Goal: Navigation & Orientation: Find specific page/section

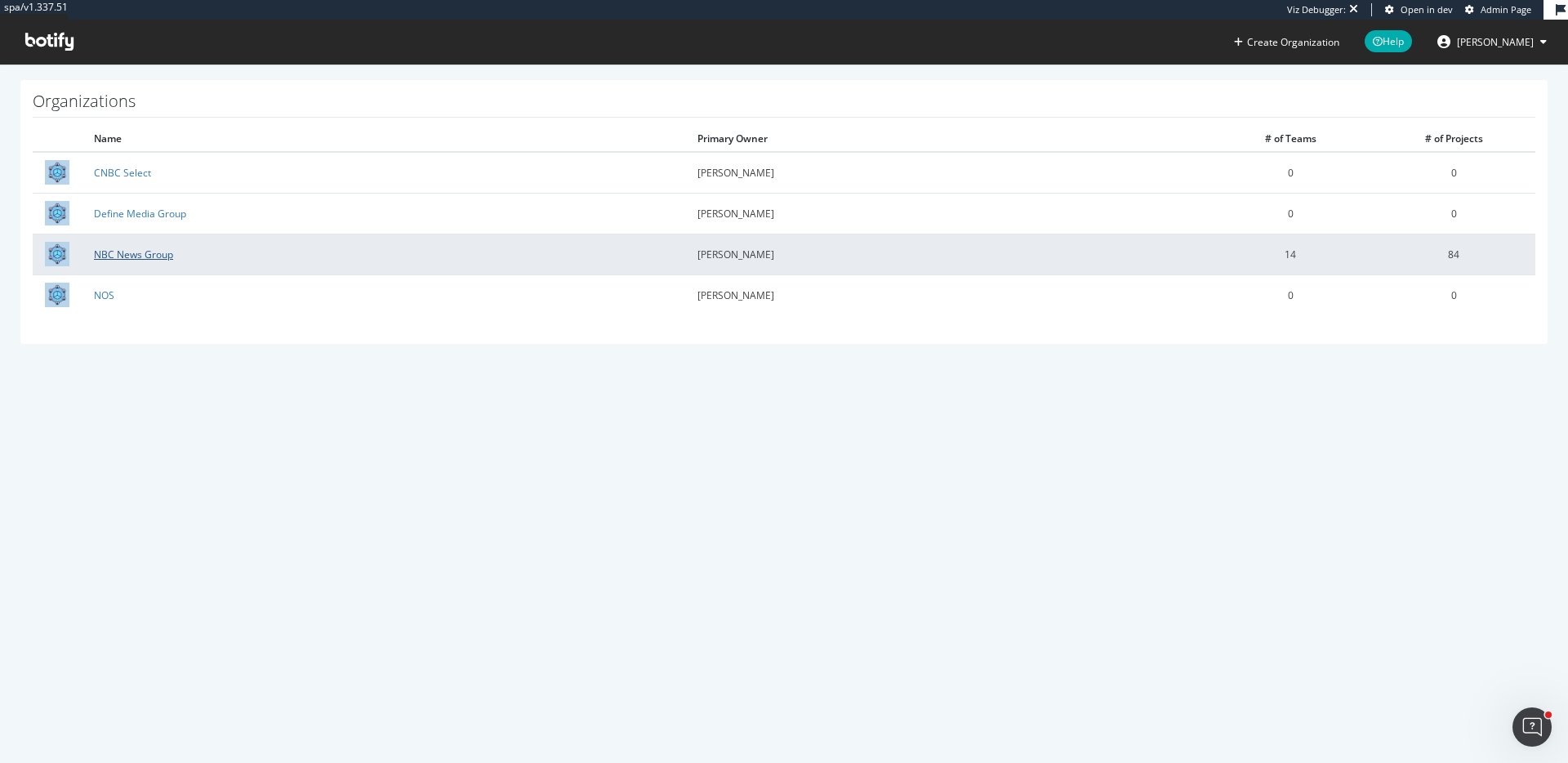
click at [137, 252] on link "NBC News Group" at bounding box center [133, 254] width 80 height 13
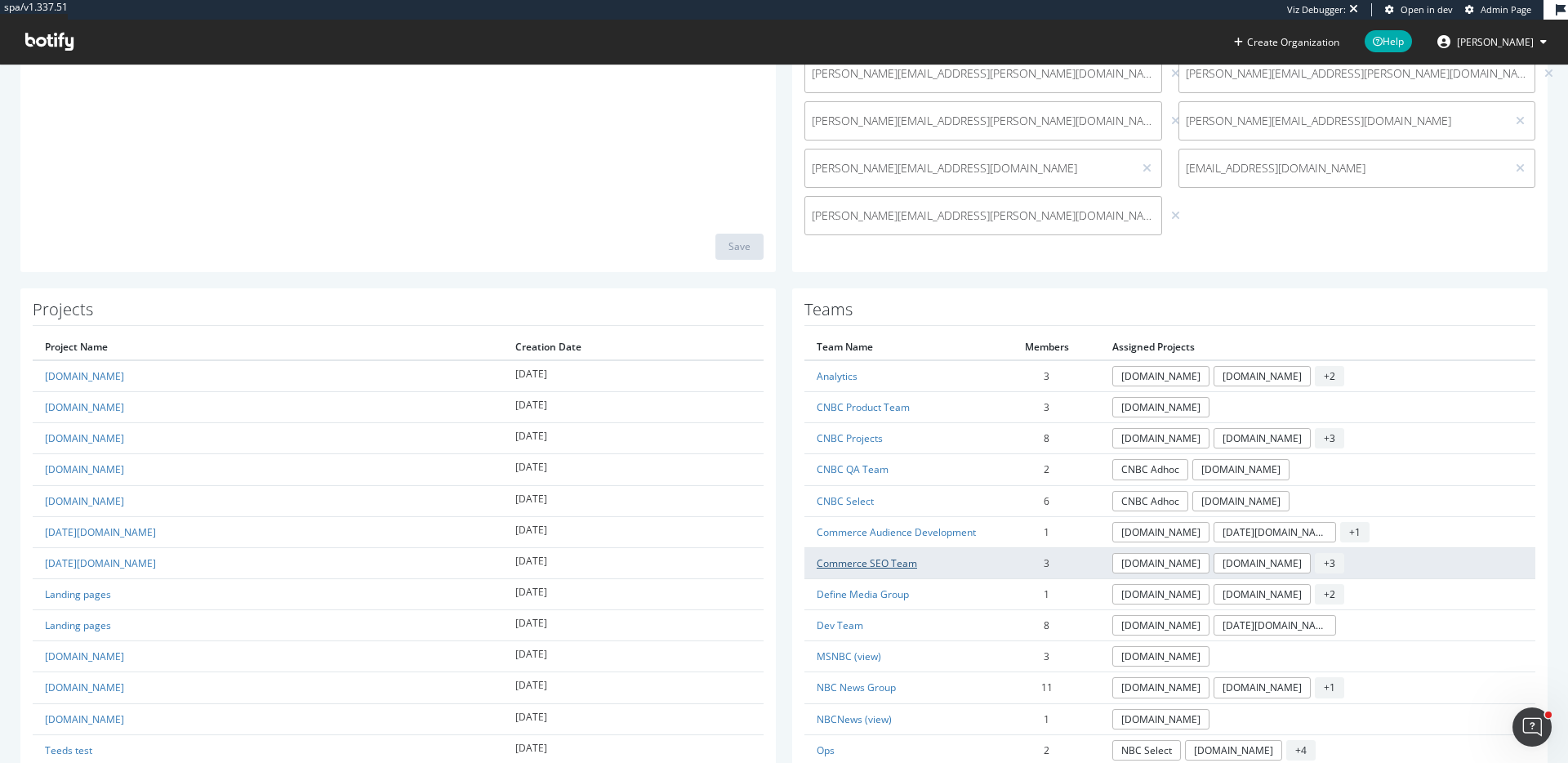
scroll to position [822, 0]
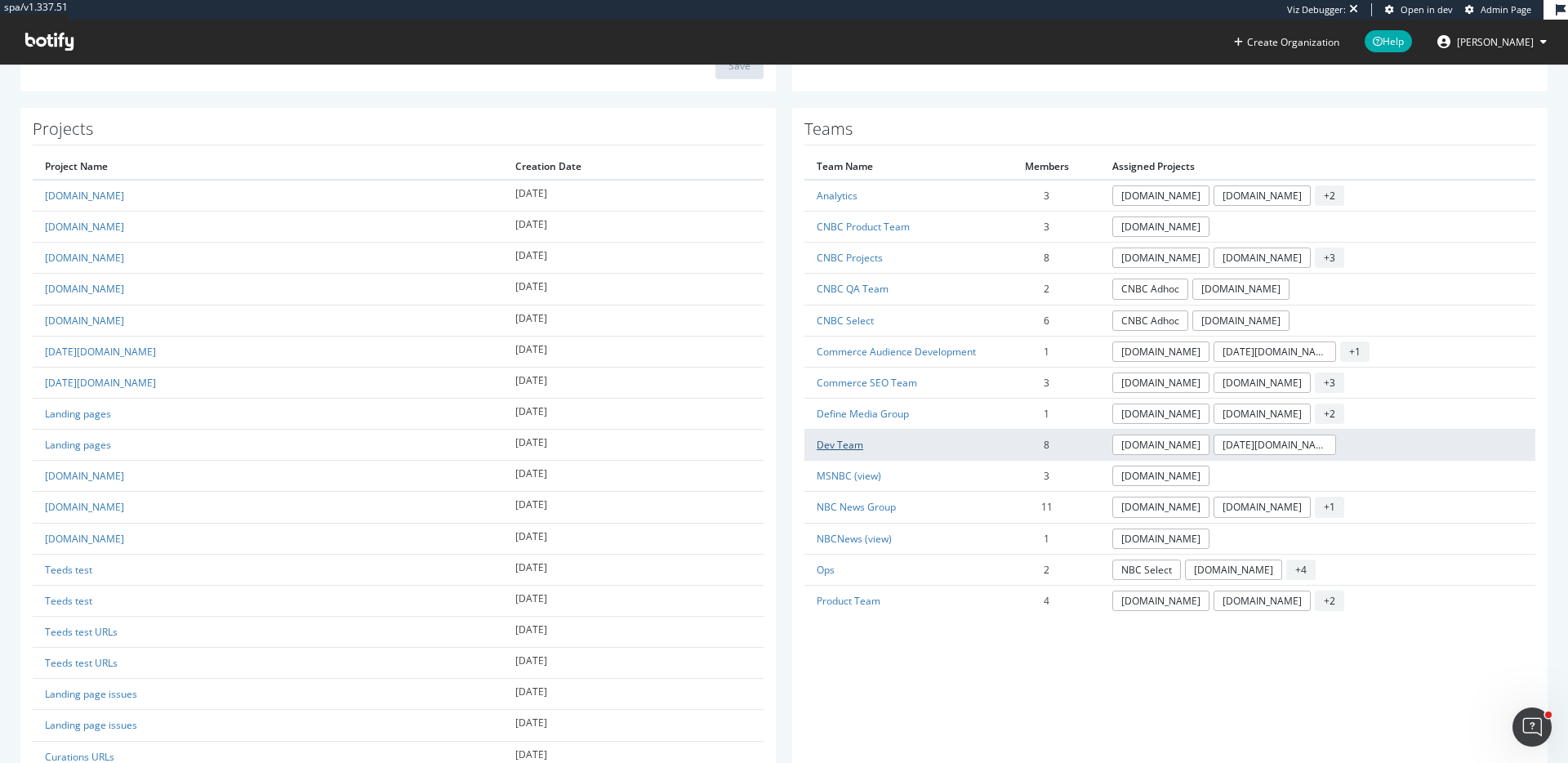
click at [841, 442] on link "Dev Team" at bounding box center [840, 444] width 47 height 13
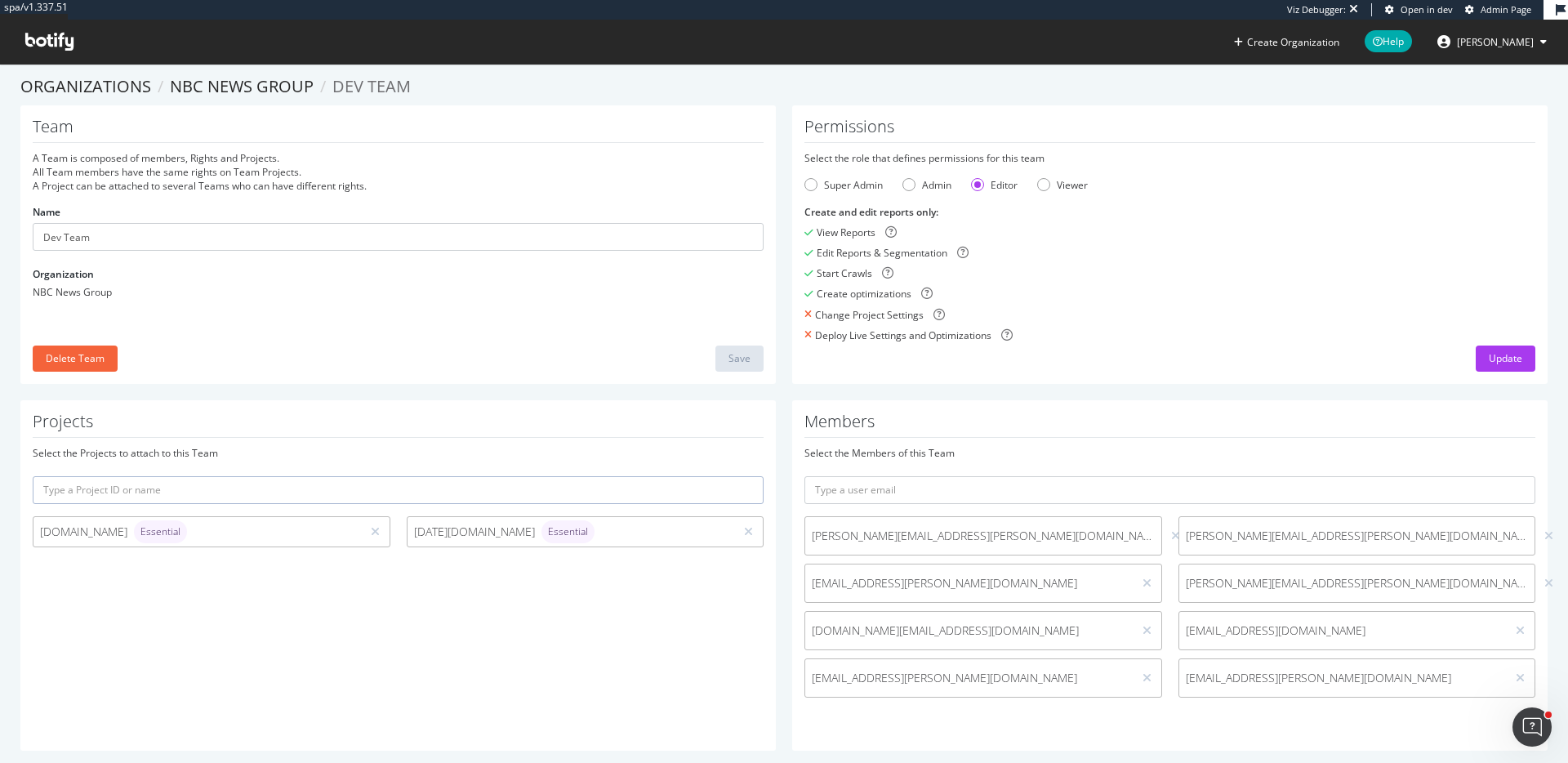
scroll to position [25, 0]
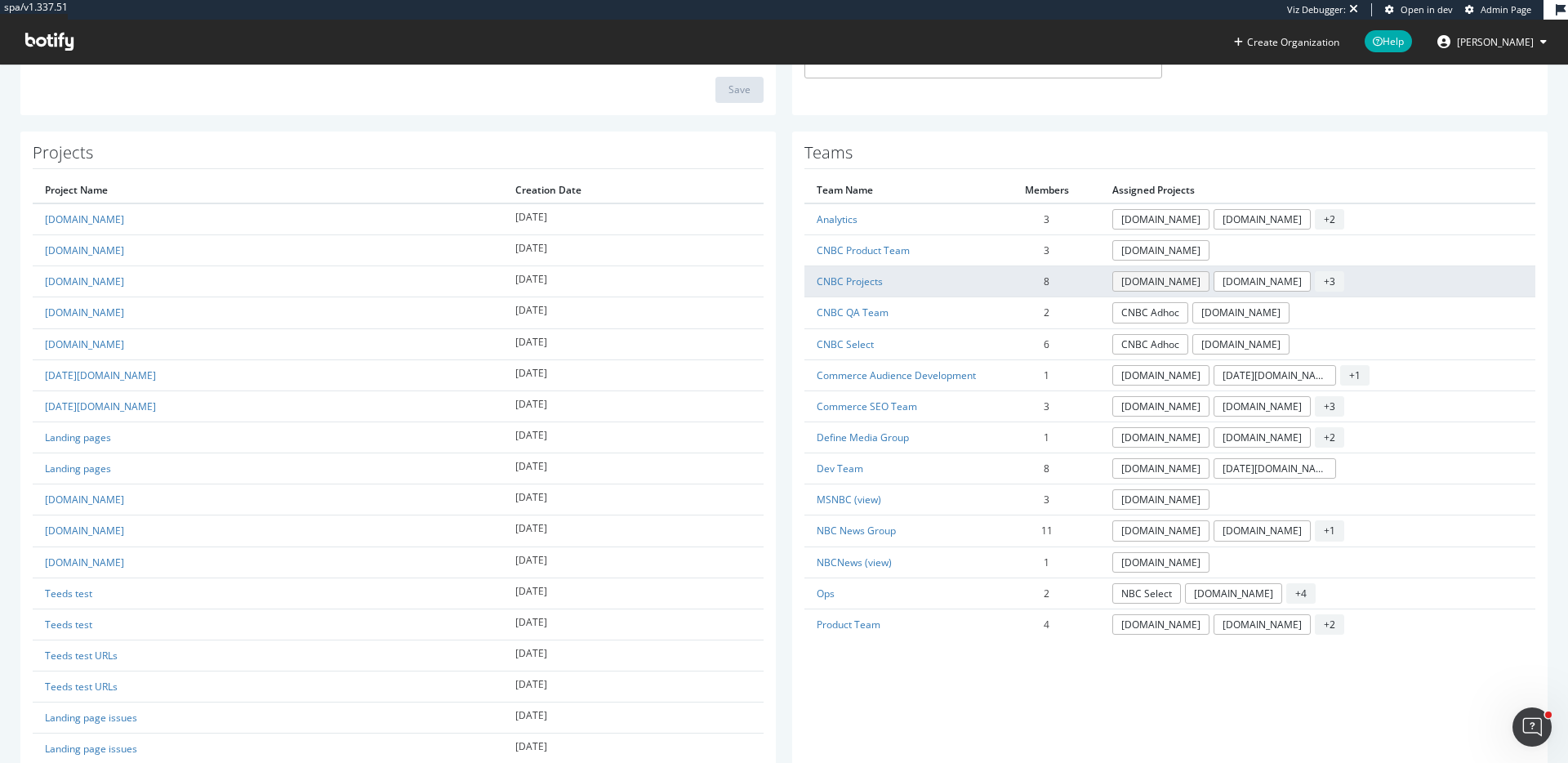
scroll to position [796, 0]
